Goal: Transaction & Acquisition: Download file/media

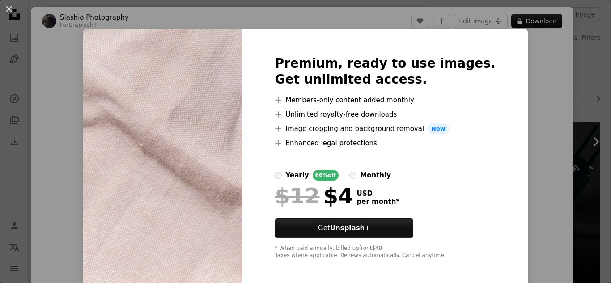
click at [519, 86] on div "An X shape Premium, ready to use images. Get unlimited access. A plus sign Memb…" at bounding box center [305, 141] width 611 height 283
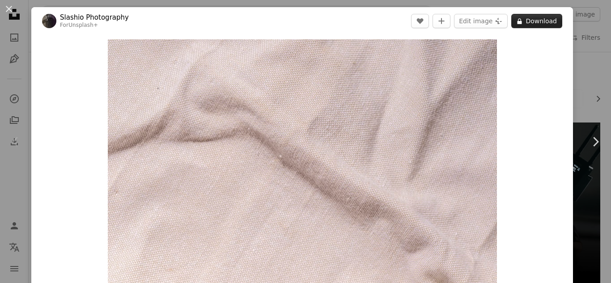
click at [545, 22] on button "A lock Download" at bounding box center [536, 21] width 51 height 14
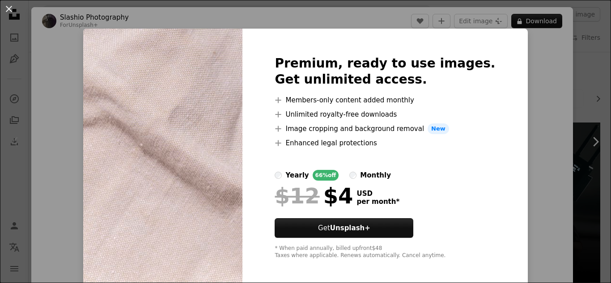
click at [580, 84] on div "An X shape Premium, ready to use images. Get unlimited access. A plus sign Memb…" at bounding box center [305, 141] width 611 height 283
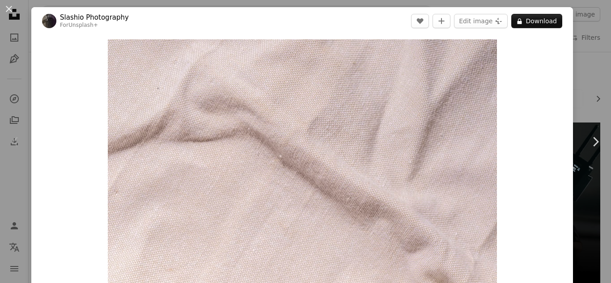
click at [580, 84] on div "An X shape Chevron left Chevron right Slashio Photography For Unsplash+ A heart…" at bounding box center [305, 141] width 611 height 283
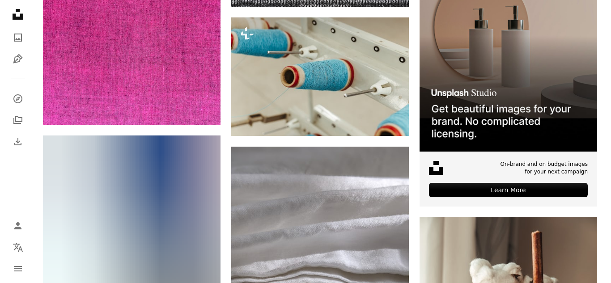
scroll to position [3397, 0]
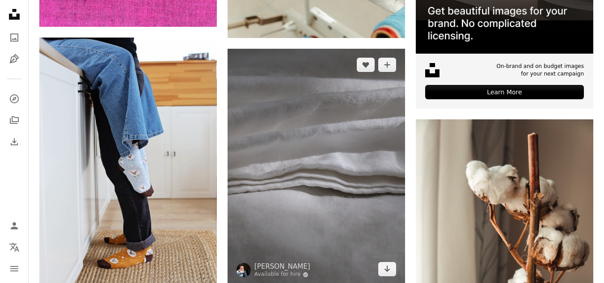
click at [349, 171] on img at bounding box center [316, 167] width 177 height 237
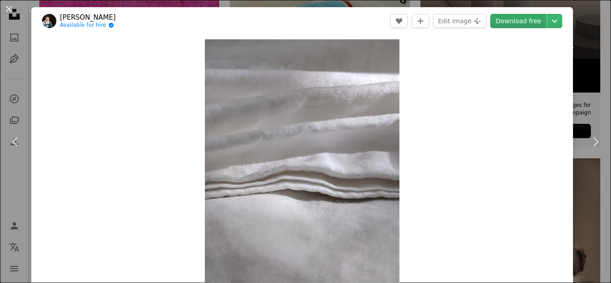
click at [497, 17] on link "Download free" at bounding box center [518, 21] width 56 height 14
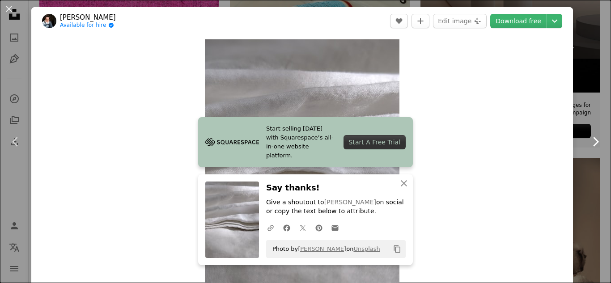
click at [587, 124] on link "Chevron right" at bounding box center [594, 142] width 31 height 86
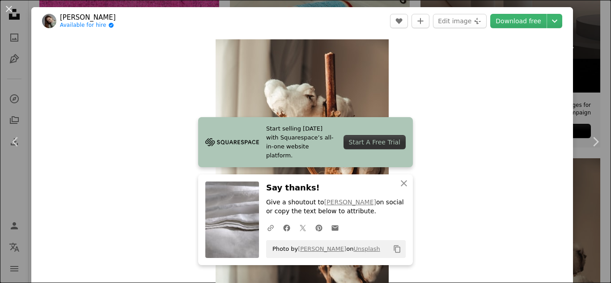
click at [575, 75] on div "An X shape Chevron left Chevron right [PERSON_NAME] Available for hire A checkm…" at bounding box center [305, 141] width 611 height 283
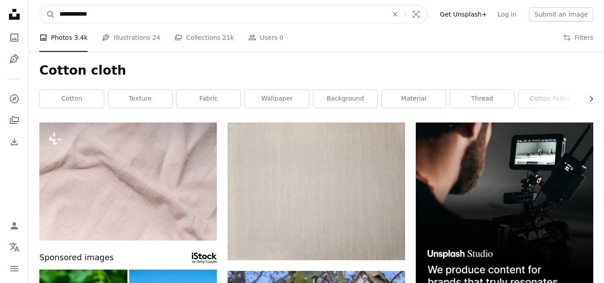
click at [232, 17] on input "**********" at bounding box center [220, 14] width 330 height 17
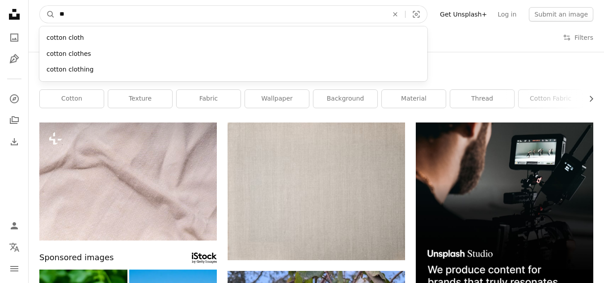
type input "*"
type input "**********"
click button "A magnifying glass" at bounding box center [47, 14] width 15 height 17
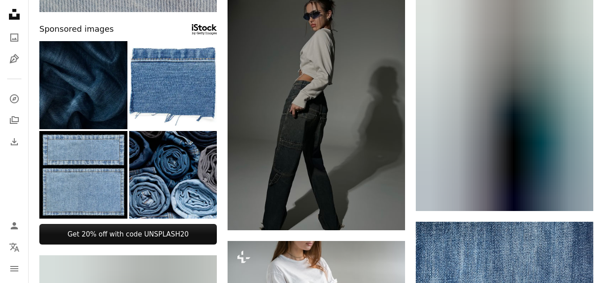
scroll to position [358, 0]
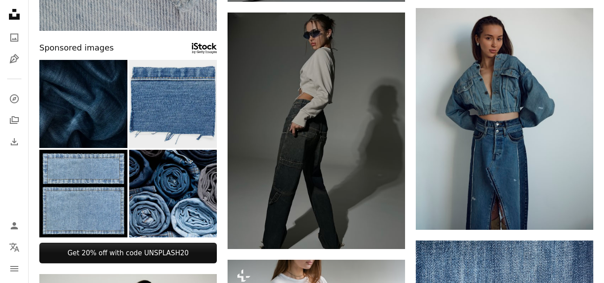
click at [172, 114] on img at bounding box center [173, 104] width 88 height 88
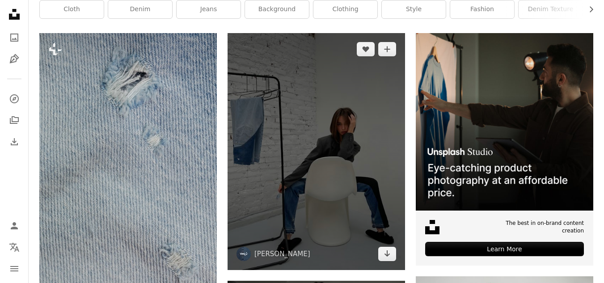
scroll to position [179, 0]
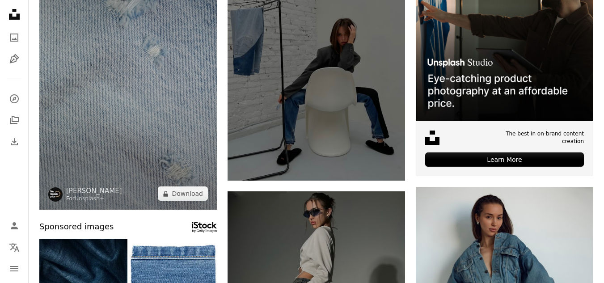
click at [195, 116] on img at bounding box center [127, 77] width 177 height 266
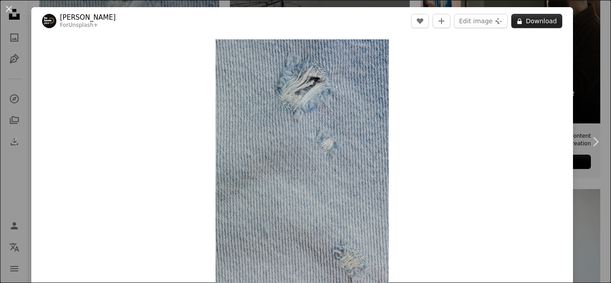
click at [540, 23] on button "A lock Download" at bounding box center [536, 21] width 51 height 14
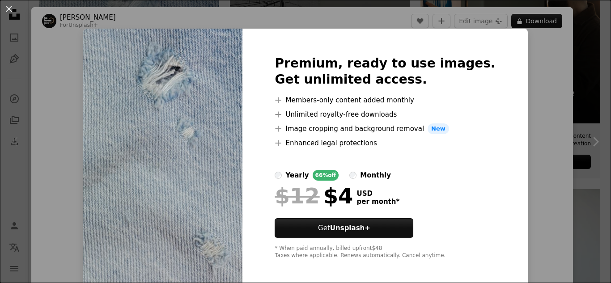
drag, startPoint x: 520, startPoint y: 48, endPoint x: 582, endPoint y: 94, distance: 77.6
click at [582, 94] on div "An X shape Premium, ready to use images. Get unlimited access. A plus sign Memb…" at bounding box center [305, 141] width 611 height 283
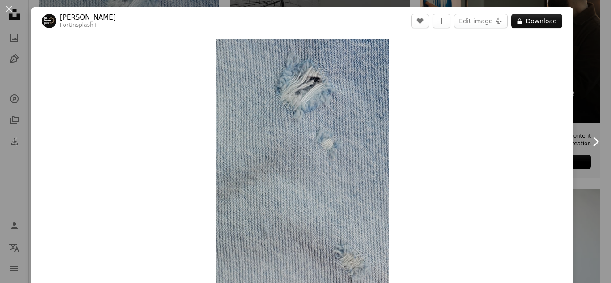
click at [579, 109] on link "Chevron right" at bounding box center [594, 142] width 31 height 86
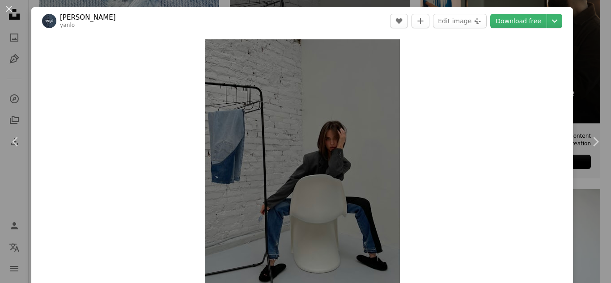
drag, startPoint x: 607, startPoint y: 73, endPoint x: 518, endPoint y: 131, distance: 105.6
drag, startPoint x: 518, startPoint y: 131, endPoint x: 567, endPoint y: 16, distance: 124.5
click at [567, 16] on div "An X shape Chevron left Chevron right [PERSON_NAME] A heart A plus sign Edit im…" at bounding box center [305, 141] width 611 height 283
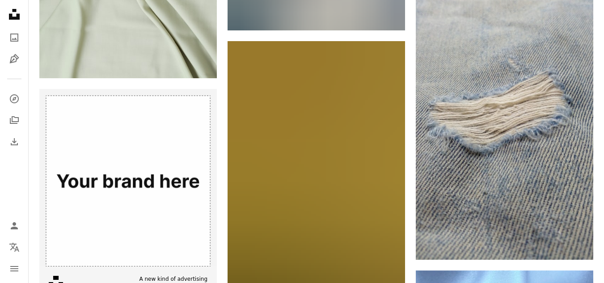
scroll to position [1788, 0]
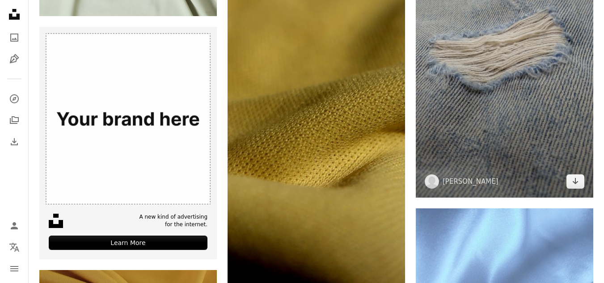
click at [456, 66] on img at bounding box center [504, 40] width 177 height 316
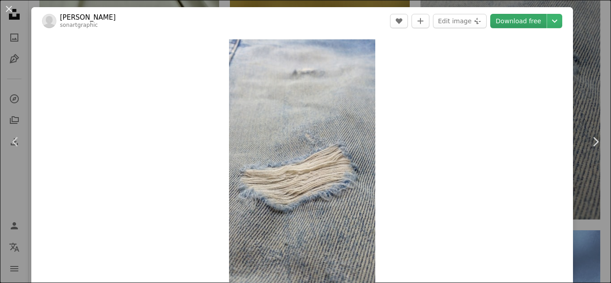
click at [519, 14] on link "Download free" at bounding box center [518, 21] width 56 height 14
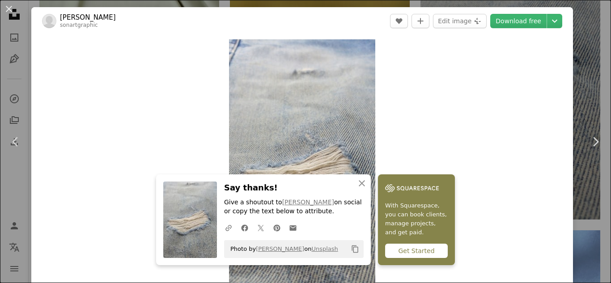
click at [590, 48] on div "An X shape Chevron left Chevron right sona aji bhaskoro sonartgraphic A heart A…" at bounding box center [305, 141] width 611 height 283
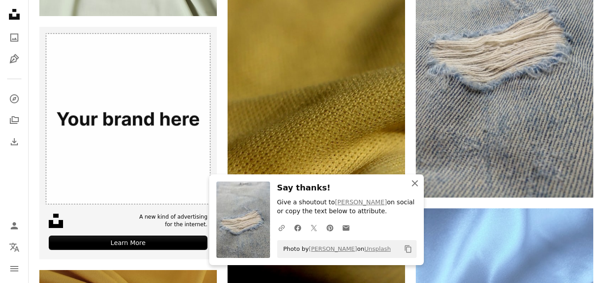
click at [417, 183] on icon "An X shape" at bounding box center [414, 183] width 11 height 11
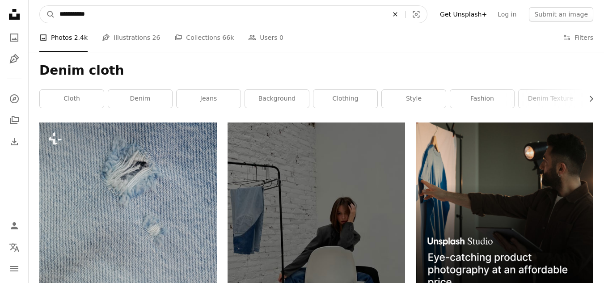
click at [397, 15] on icon "Find visuals sitewide" at bounding box center [395, 14] width 4 height 4
type input "**********"
click at [40, 6] on button "A magnifying glass" at bounding box center [47, 14] width 15 height 17
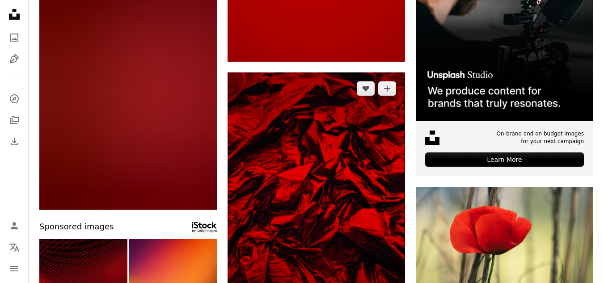
scroll to position [89, 0]
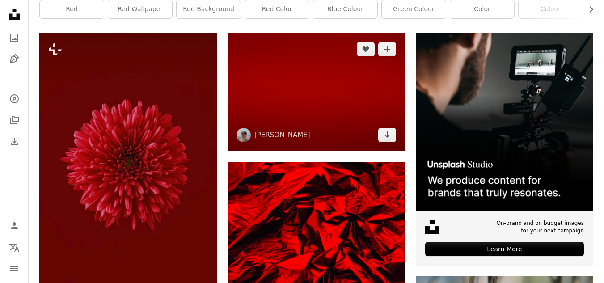
click at [278, 110] on img at bounding box center [316, 92] width 177 height 118
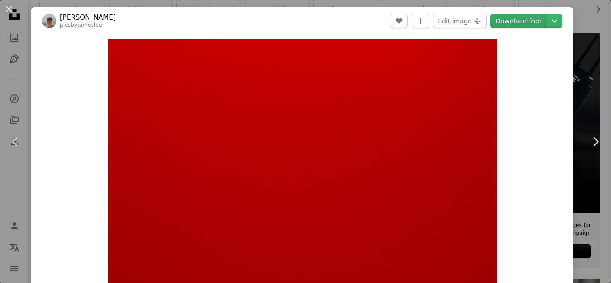
click at [515, 15] on link "Download free" at bounding box center [518, 21] width 56 height 14
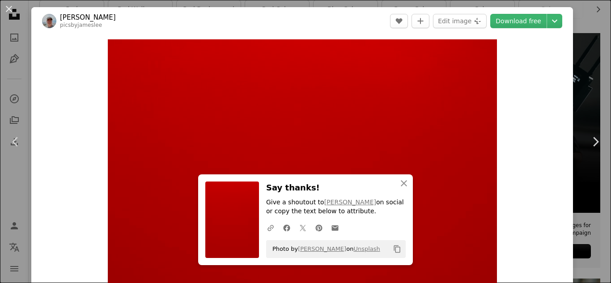
click at [575, 18] on div "An X shape Chevron left Chevron right [PERSON_NAME] picsbyjameslee A heart A pl…" at bounding box center [305, 141] width 611 height 283
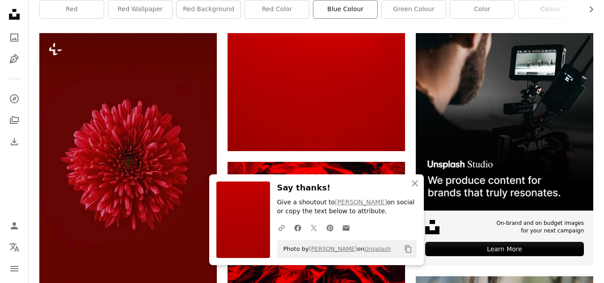
click at [348, 8] on link "blue colour" at bounding box center [345, 9] width 64 height 18
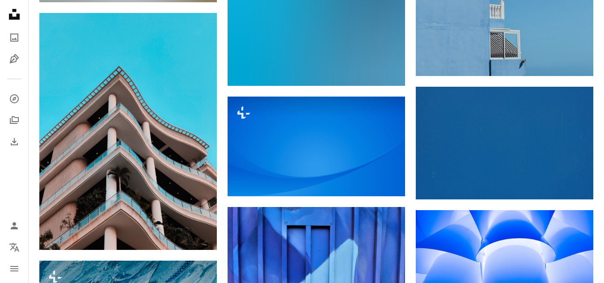
scroll to position [983, 0]
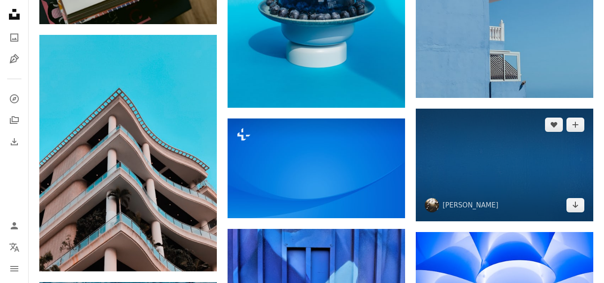
click at [441, 196] on img at bounding box center [504, 165] width 177 height 113
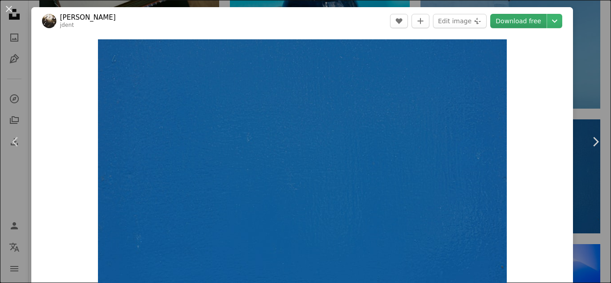
click at [513, 19] on link "Download free" at bounding box center [518, 21] width 56 height 14
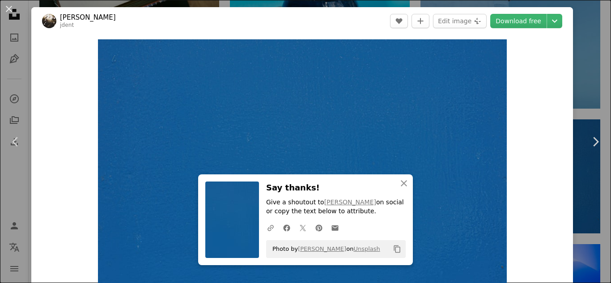
click at [573, 55] on div "An X shape Chevron left Chevron right [PERSON_NAME] jdent A heart A plus sign E…" at bounding box center [305, 141] width 611 height 283
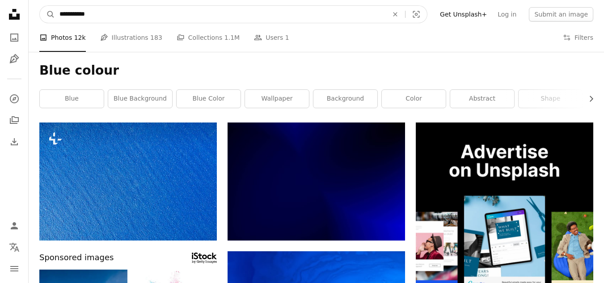
click at [88, 15] on input "**********" at bounding box center [220, 14] width 330 height 17
click at [72, 15] on input "**********" at bounding box center [220, 14] width 330 height 17
type input "**********"
click at [40, 6] on button "A magnifying glass" at bounding box center [47, 14] width 15 height 17
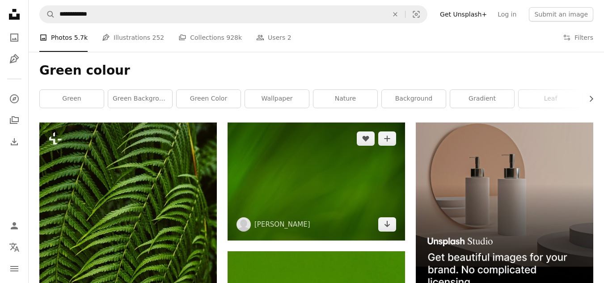
click at [263, 178] on img at bounding box center [316, 181] width 177 height 118
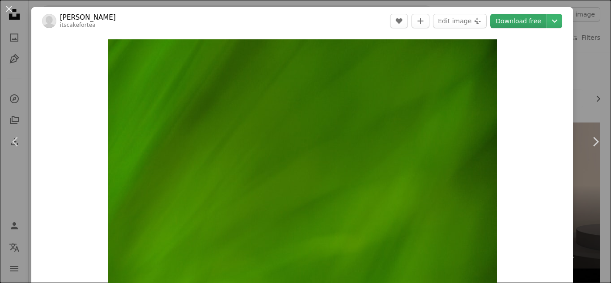
click at [524, 25] on link "Download free" at bounding box center [518, 21] width 56 height 14
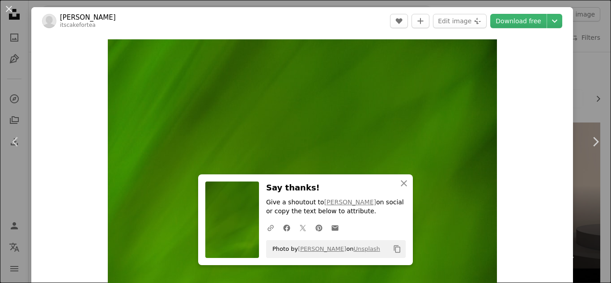
click at [594, 73] on div "An X shape Chevron left Chevron right [PERSON_NAME] itscakefortea A heart A plu…" at bounding box center [305, 141] width 611 height 283
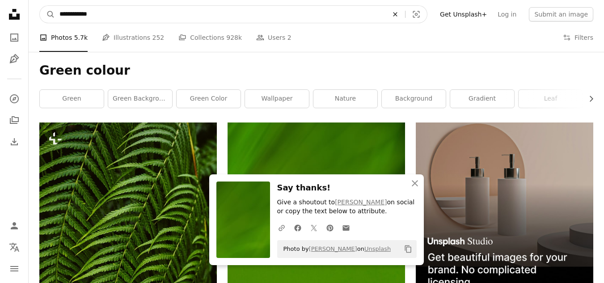
drag, startPoint x: 386, startPoint y: 5, endPoint x: 409, endPoint y: 11, distance: 24.3
click at [397, 8] on form "**********" at bounding box center [233, 14] width 388 height 18
click at [405, 11] on icon "An X shape" at bounding box center [395, 14] width 20 height 7
type input "**********"
click button "A magnifying glass" at bounding box center [47, 14] width 15 height 17
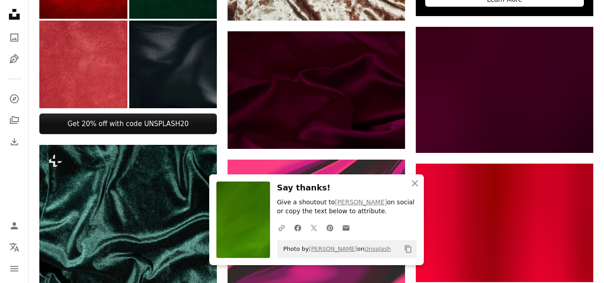
scroll to position [358, 0]
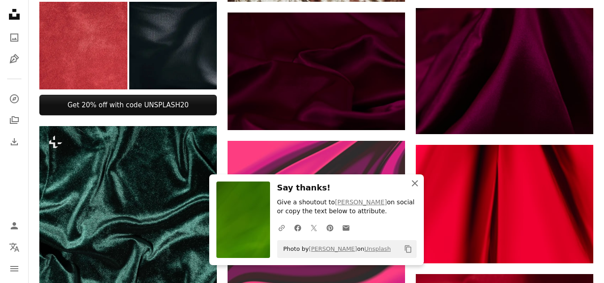
drag, startPoint x: 411, startPoint y: 183, endPoint x: 409, endPoint y: 176, distance: 6.8
click at [411, 182] on icon "An X shape" at bounding box center [414, 183] width 11 height 11
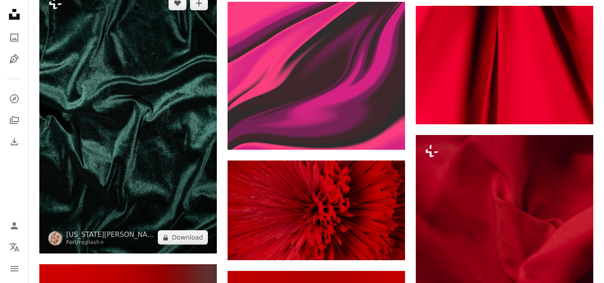
scroll to position [626, 0]
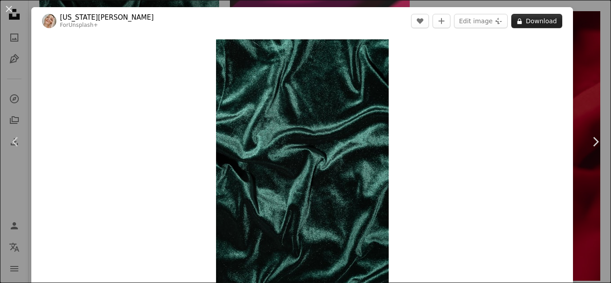
click at [542, 20] on button "A lock Download" at bounding box center [536, 21] width 51 height 14
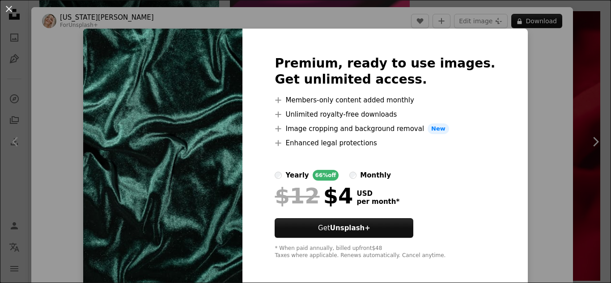
click at [586, 59] on div "An X shape Premium, ready to use images. Get unlimited access. A plus sign Memb…" at bounding box center [305, 141] width 611 height 283
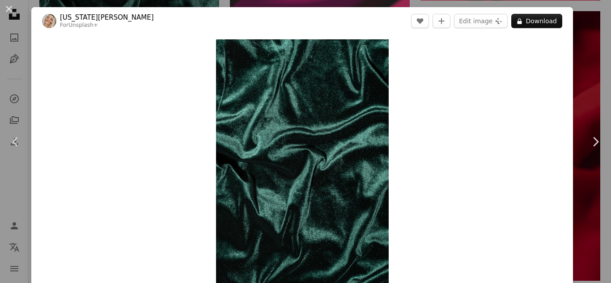
click at [585, 58] on div "An X shape Chevron left Chevron right [US_STATE][PERSON_NAME] For Unsplash+ A h…" at bounding box center [305, 141] width 611 height 283
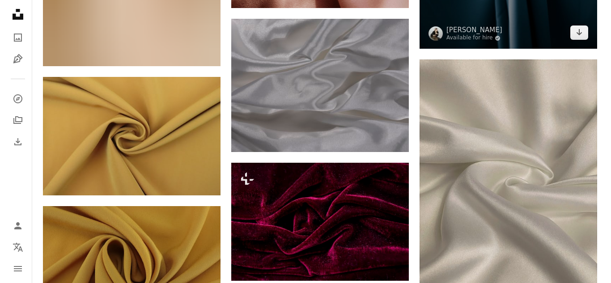
scroll to position [2503, 0]
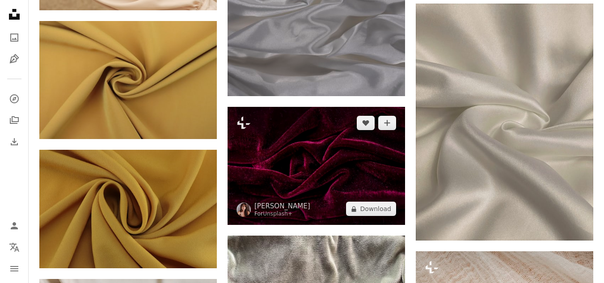
click at [324, 141] on img at bounding box center [316, 166] width 177 height 118
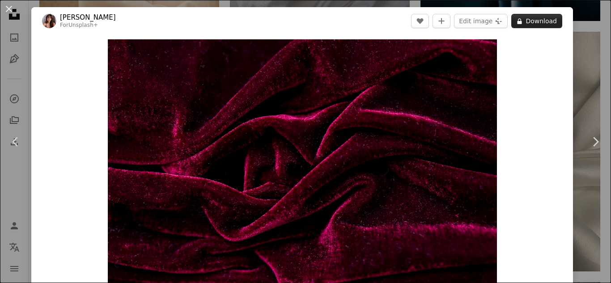
click at [544, 16] on button "A lock Download" at bounding box center [536, 21] width 51 height 14
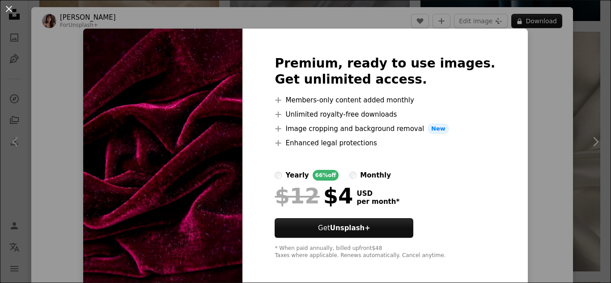
click at [574, 32] on div "An X shape Premium, ready to use images. Get unlimited access. A plus sign Memb…" at bounding box center [305, 141] width 611 height 283
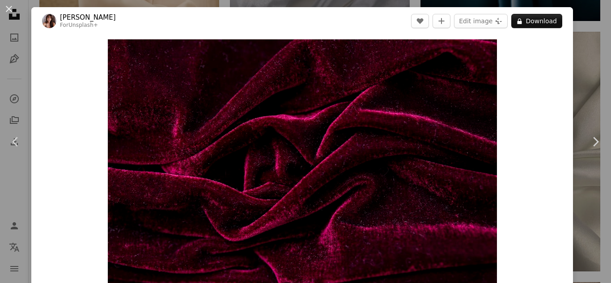
click at [575, 32] on div "An X shape Chevron left Chevron right [PERSON_NAME] For Unsplash+ A heart A plu…" at bounding box center [305, 141] width 611 height 283
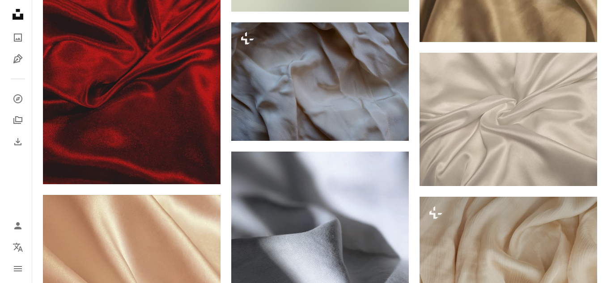
scroll to position [3486, 0]
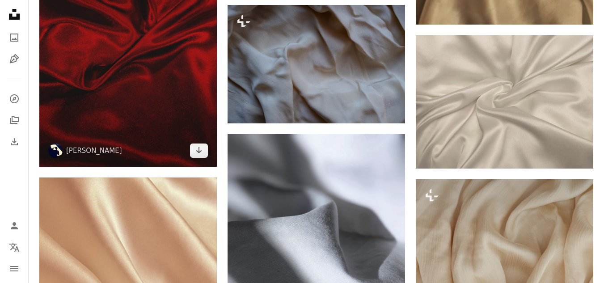
click at [178, 118] on img at bounding box center [127, 48] width 177 height 237
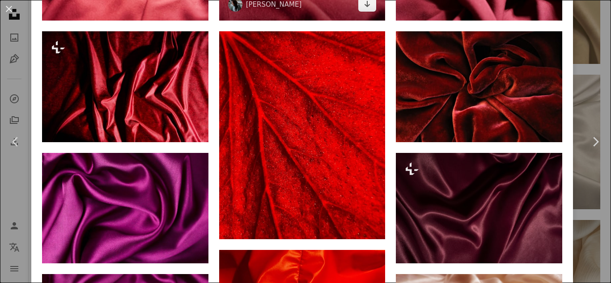
scroll to position [805, 0]
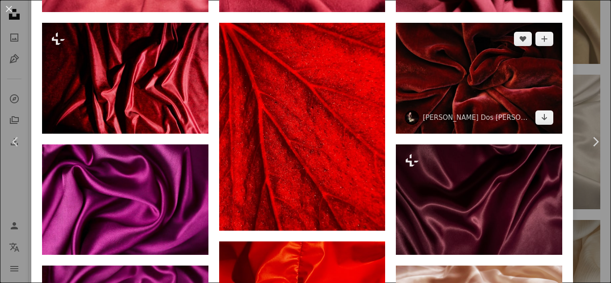
click at [411, 89] on img at bounding box center [479, 78] width 166 height 111
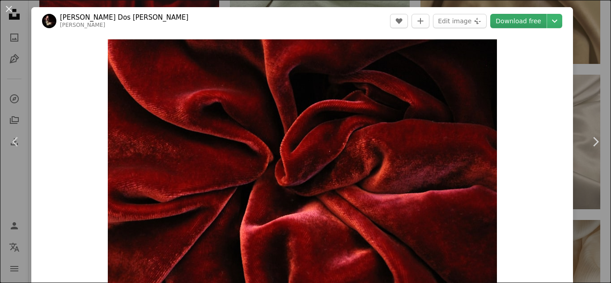
click at [516, 21] on link "Download free" at bounding box center [518, 21] width 56 height 14
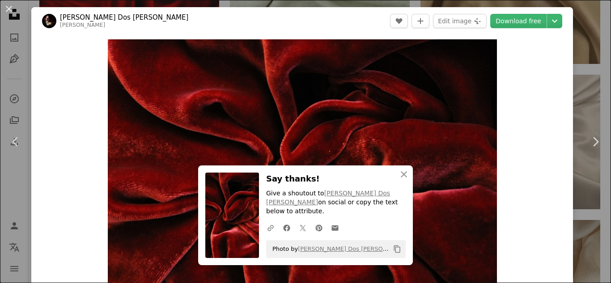
click at [587, 70] on div "An X shape Chevron left Chevron right [PERSON_NAME] Dos [PERSON_NAME] joanoux A…" at bounding box center [305, 141] width 611 height 283
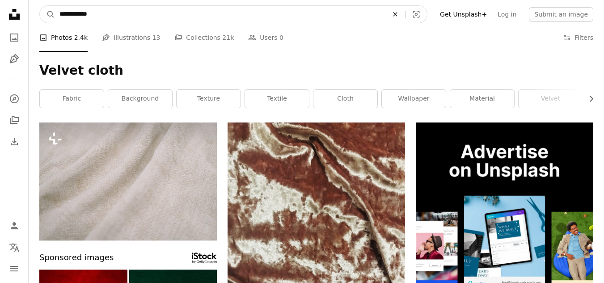
drag, startPoint x: 407, startPoint y: 13, endPoint x: 413, endPoint y: 15, distance: 6.0
click at [405, 15] on icon "An X shape" at bounding box center [395, 14] width 20 height 7
type input "**********"
click button "A magnifying glass" at bounding box center [47, 14] width 15 height 17
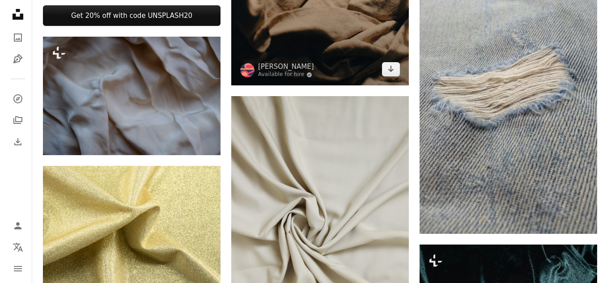
scroll to position [536, 0]
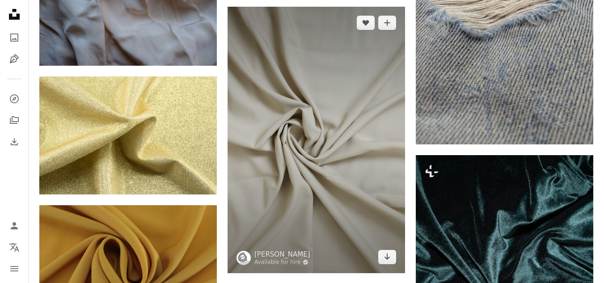
click at [323, 64] on img at bounding box center [316, 140] width 177 height 266
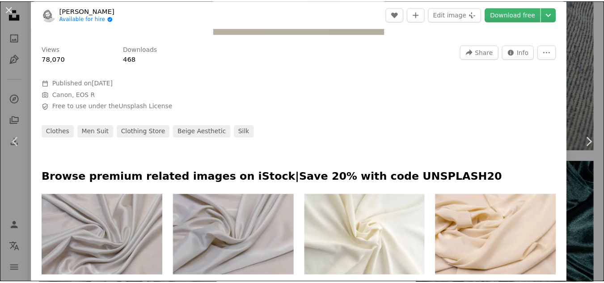
scroll to position [268, 0]
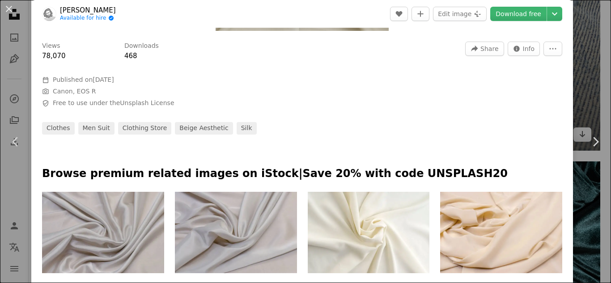
click at [576, 69] on div "An X shape Chevron left Chevron right [PERSON_NAME] Available for hire A checkm…" at bounding box center [305, 141] width 611 height 283
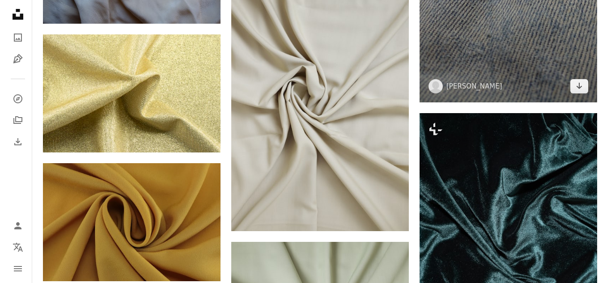
scroll to position [626, 0]
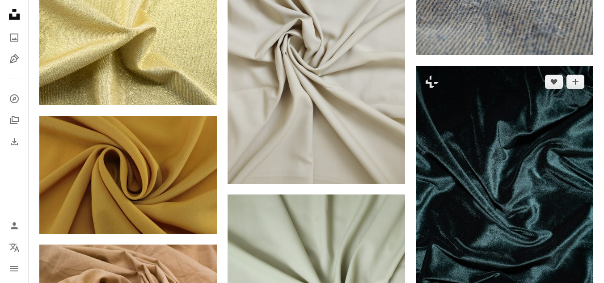
click at [544, 145] on img at bounding box center [504, 199] width 177 height 266
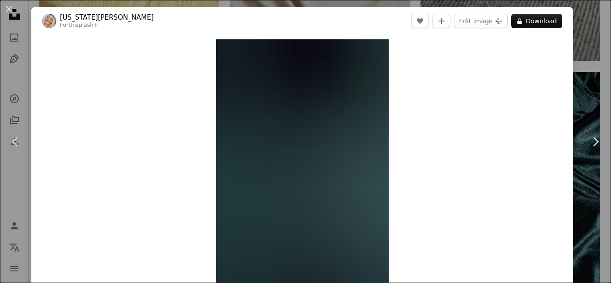
scroll to position [179, 0]
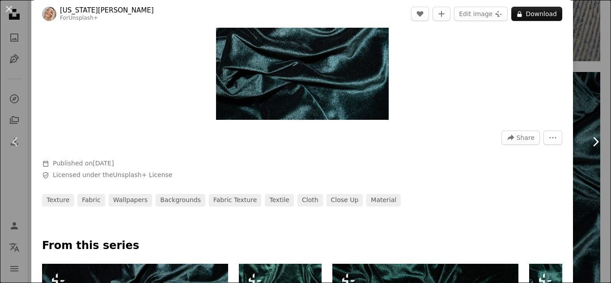
click at [591, 100] on link "Chevron right" at bounding box center [594, 142] width 31 height 86
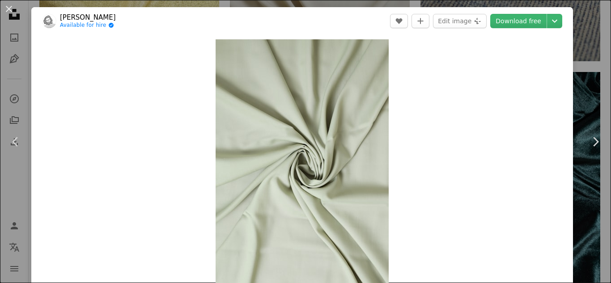
click at [585, 84] on div "An X shape Chevron left Chevron right [PERSON_NAME] Available for hire A checkm…" at bounding box center [305, 141] width 611 height 283
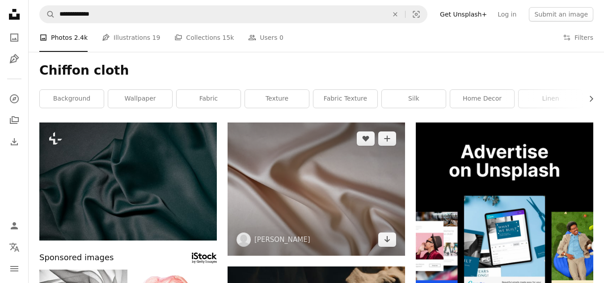
click at [342, 170] on img at bounding box center [316, 188] width 177 height 133
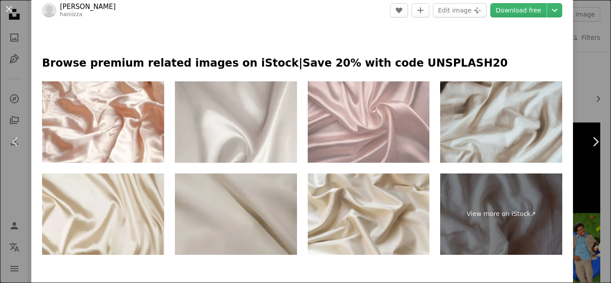
scroll to position [447, 0]
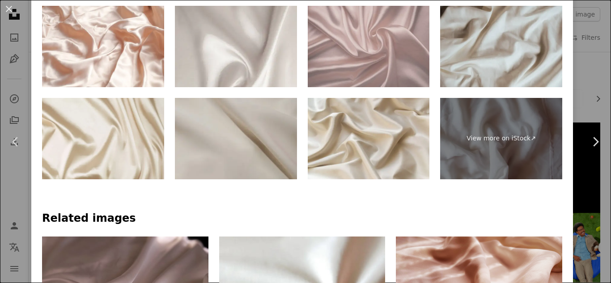
click at [376, 51] on img at bounding box center [369, 46] width 122 height 81
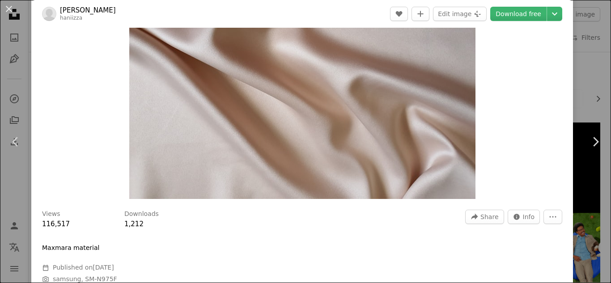
scroll to position [89, 0]
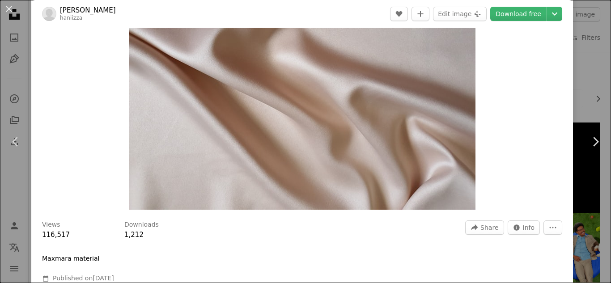
click at [592, 39] on div "An X shape Chevron left Chevron right hani izza haniizza A heart A plus sign Ed…" at bounding box center [305, 141] width 611 height 283
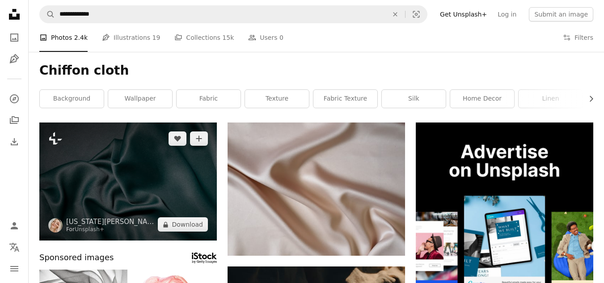
click at [173, 185] on img at bounding box center [127, 181] width 177 height 118
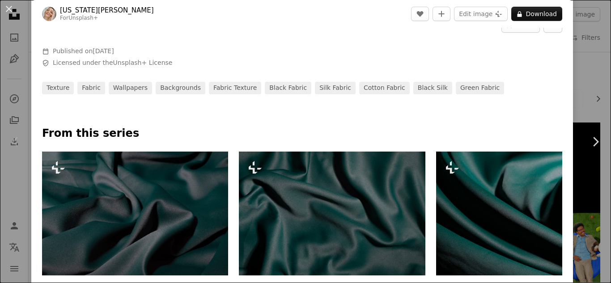
scroll to position [358, 0]
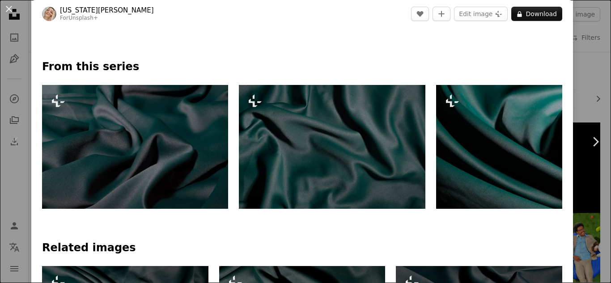
click at [590, 235] on div "An X shape Chevron left Chevron right [US_STATE][PERSON_NAME] For Unsplash+ A h…" at bounding box center [305, 141] width 611 height 283
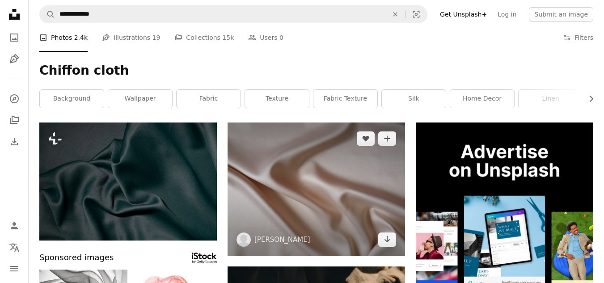
drag, startPoint x: 455, startPoint y: 199, endPoint x: 352, endPoint y: 181, distance: 104.3
click at [352, 181] on img at bounding box center [316, 188] width 177 height 133
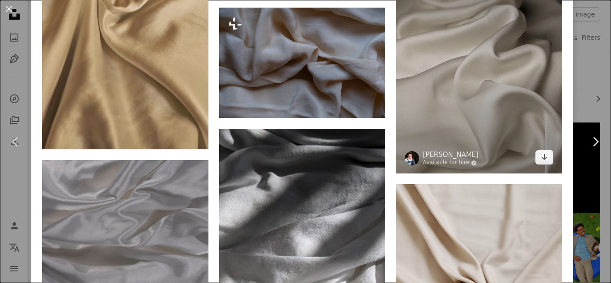
scroll to position [894, 0]
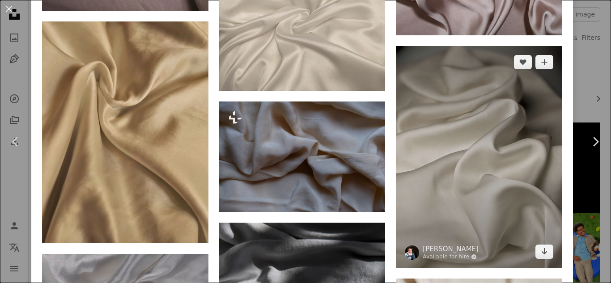
click at [449, 147] on img at bounding box center [479, 157] width 166 height 222
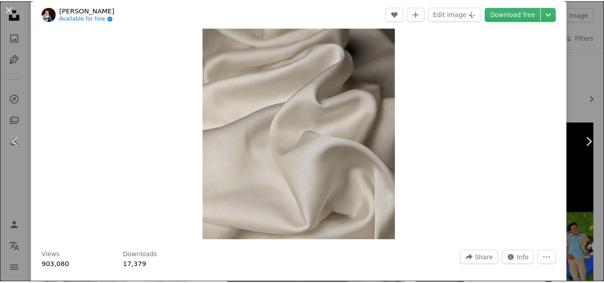
scroll to position [179, 0]
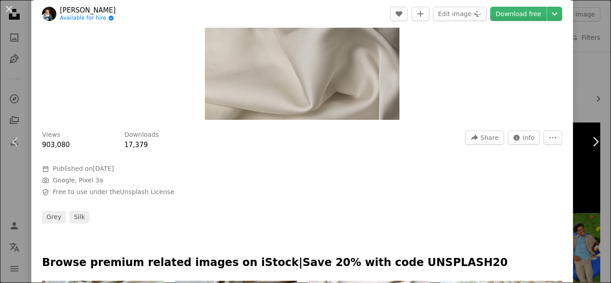
click at [590, 266] on div "An X shape Chevron left Chevron right [PERSON_NAME] Available for hire A checkm…" at bounding box center [305, 141] width 611 height 283
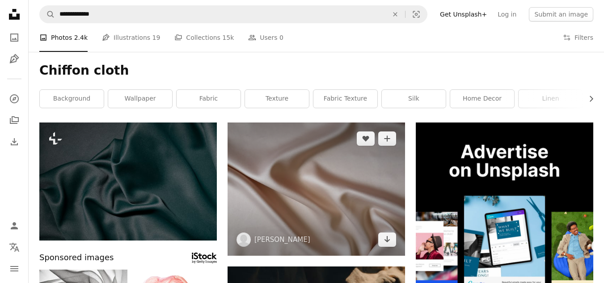
click at [336, 193] on img at bounding box center [316, 188] width 177 height 133
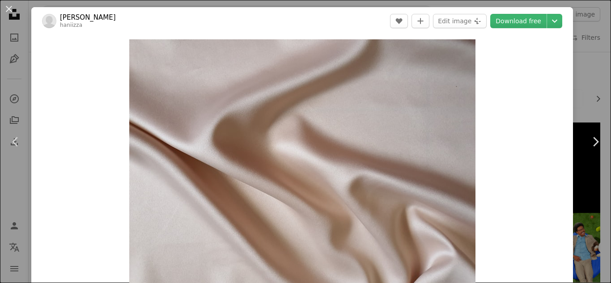
click at [517, 27] on link "Download free" at bounding box center [518, 21] width 56 height 14
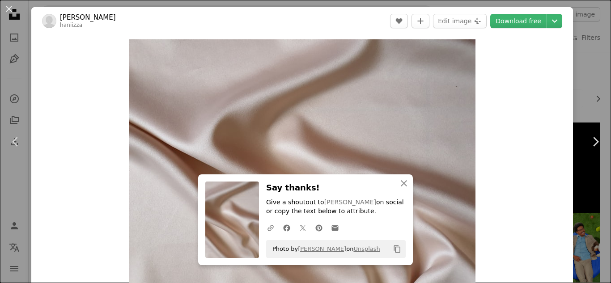
click at [582, 232] on div "An X shape Chevron left Chevron right hani izza haniizza A heart A plus sign Ed…" at bounding box center [305, 141] width 611 height 283
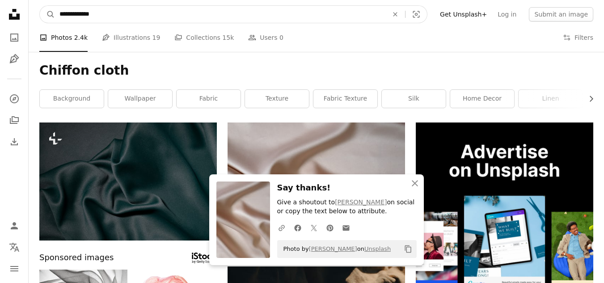
click at [170, 17] on input "**********" at bounding box center [220, 14] width 330 height 17
type input "*"
type input "**********"
click button "A magnifying glass" at bounding box center [47, 14] width 15 height 17
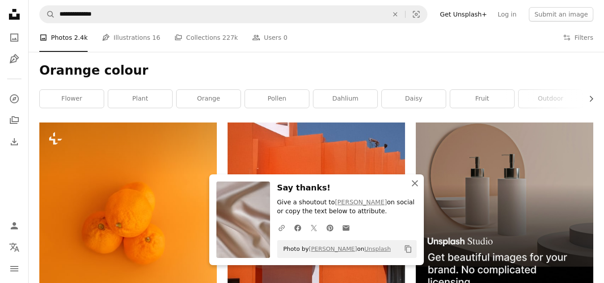
drag, startPoint x: 420, startPoint y: 177, endPoint x: 429, endPoint y: 182, distance: 10.4
click at [418, 179] on icon "An X shape" at bounding box center [414, 183] width 11 height 11
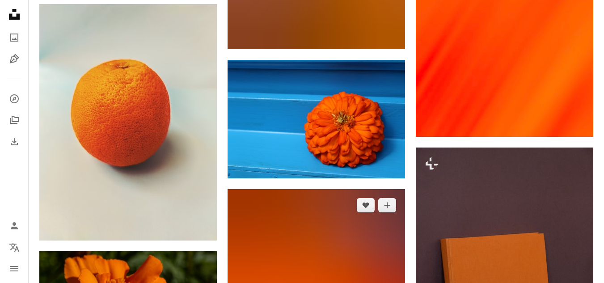
scroll to position [1162, 0]
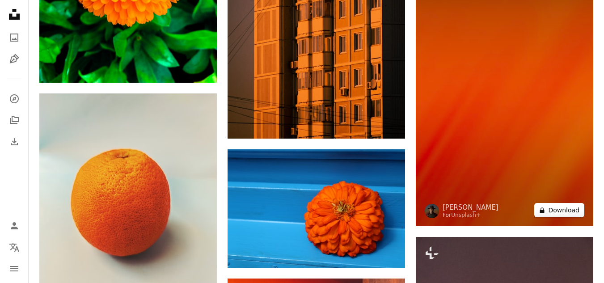
click at [570, 205] on button "A lock Download" at bounding box center [559, 210] width 50 height 14
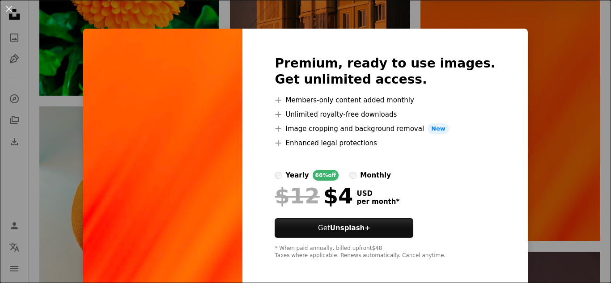
click at [563, 166] on div "An X shape Premium, ready to use images. Get unlimited access. A plus sign Memb…" at bounding box center [305, 141] width 611 height 283
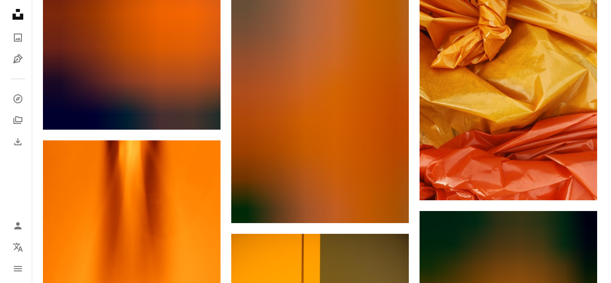
scroll to position [9566, 0]
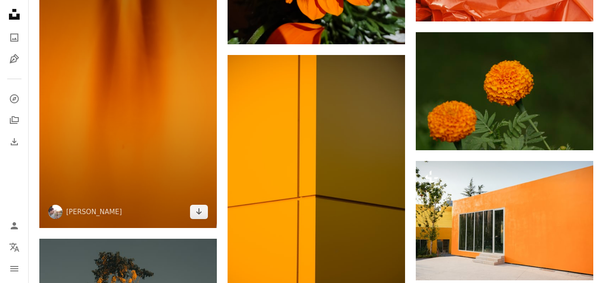
click at [166, 150] on img at bounding box center [127, 95] width 177 height 266
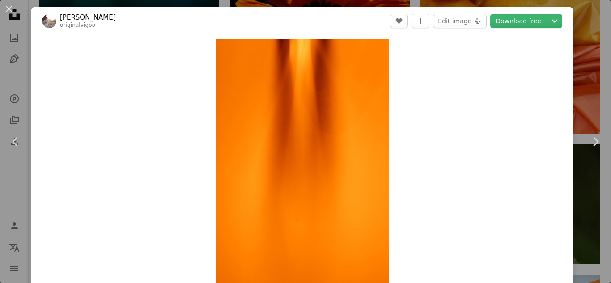
scroll to position [89, 0]
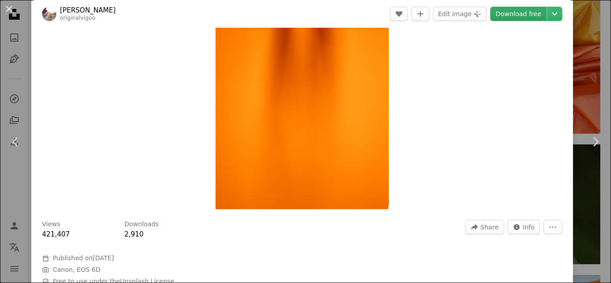
click at [522, 11] on link "Download free" at bounding box center [518, 14] width 56 height 14
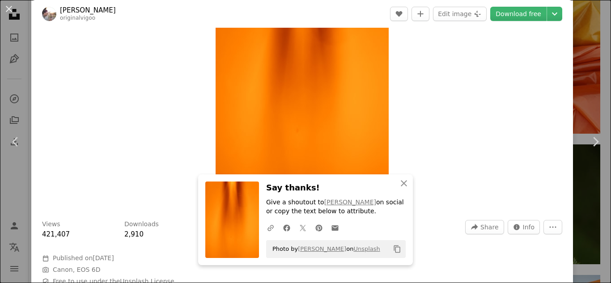
drag, startPoint x: 395, startPoint y: 279, endPoint x: 385, endPoint y: 281, distance: 9.6
click at [385, 281] on div "Views 421,407 Downloads 2,910 A forward-right arrow Share Info icon Info More A…" at bounding box center [301, 263] width 541 height 99
click at [449, 270] on div "Views 421,407 Downloads 2,910 A forward-right arrow Share Info icon Info More A…" at bounding box center [301, 263] width 541 height 99
